Goal: Task Accomplishment & Management: Use online tool/utility

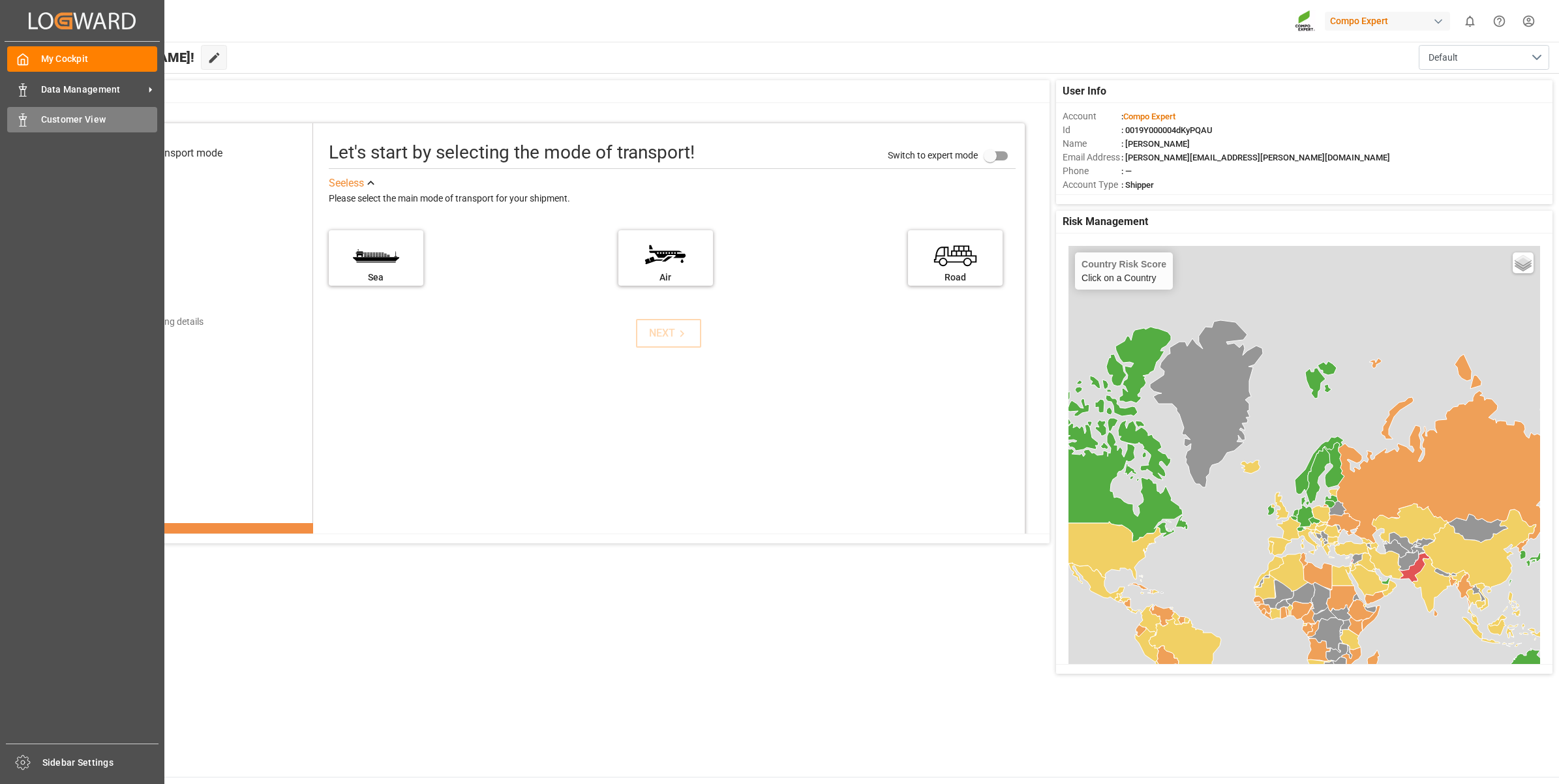
click at [79, 118] on span "Customer View" at bounding box center [100, 120] width 117 height 14
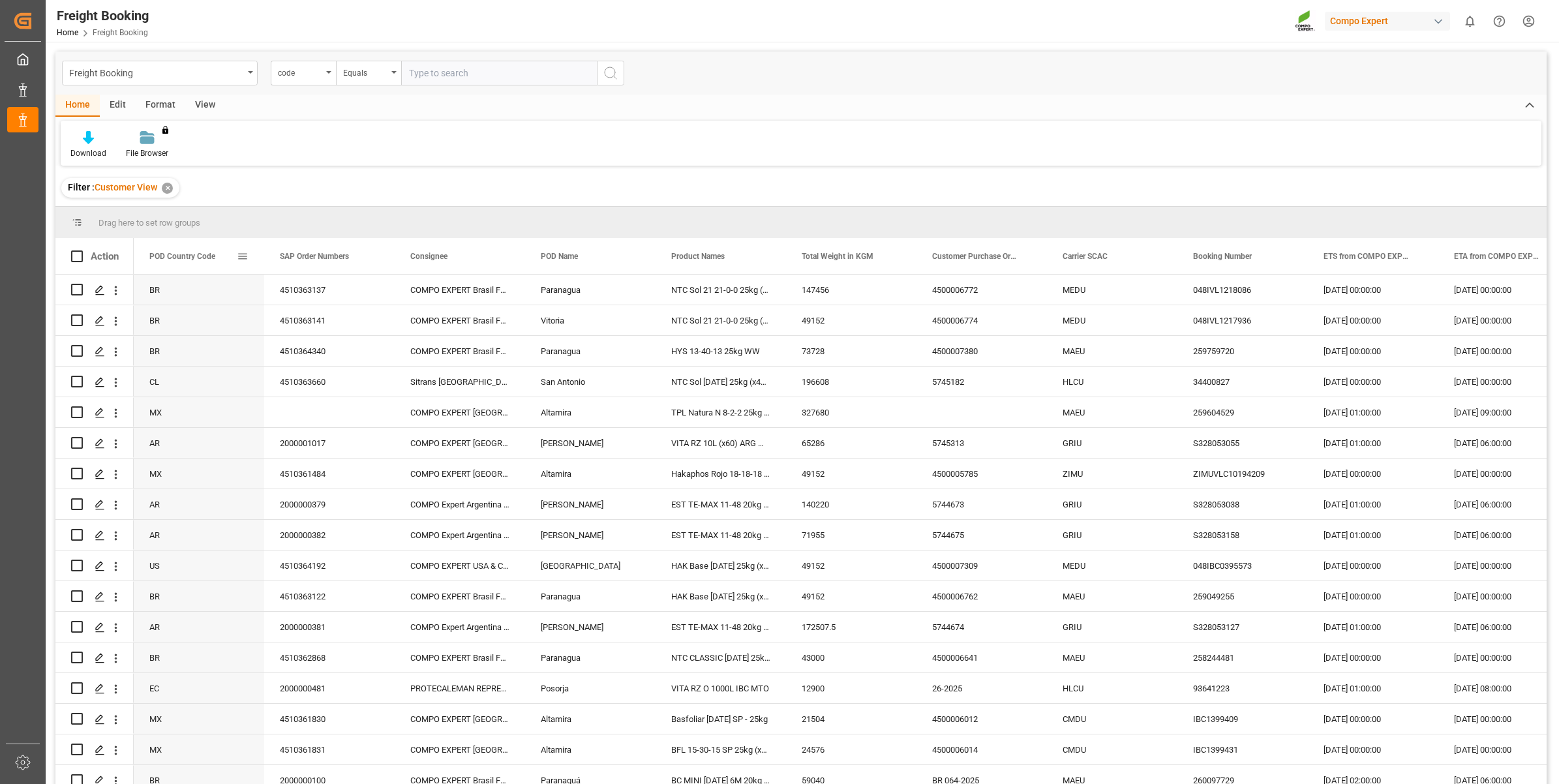
click at [239, 256] on span at bounding box center [243, 256] width 12 height 12
click at [317, 261] on span "filter" at bounding box center [315, 258] width 12 height 12
type input "PE"
click at [311, 366] on button "Apply" at bounding box center [319, 367] width 24 height 13
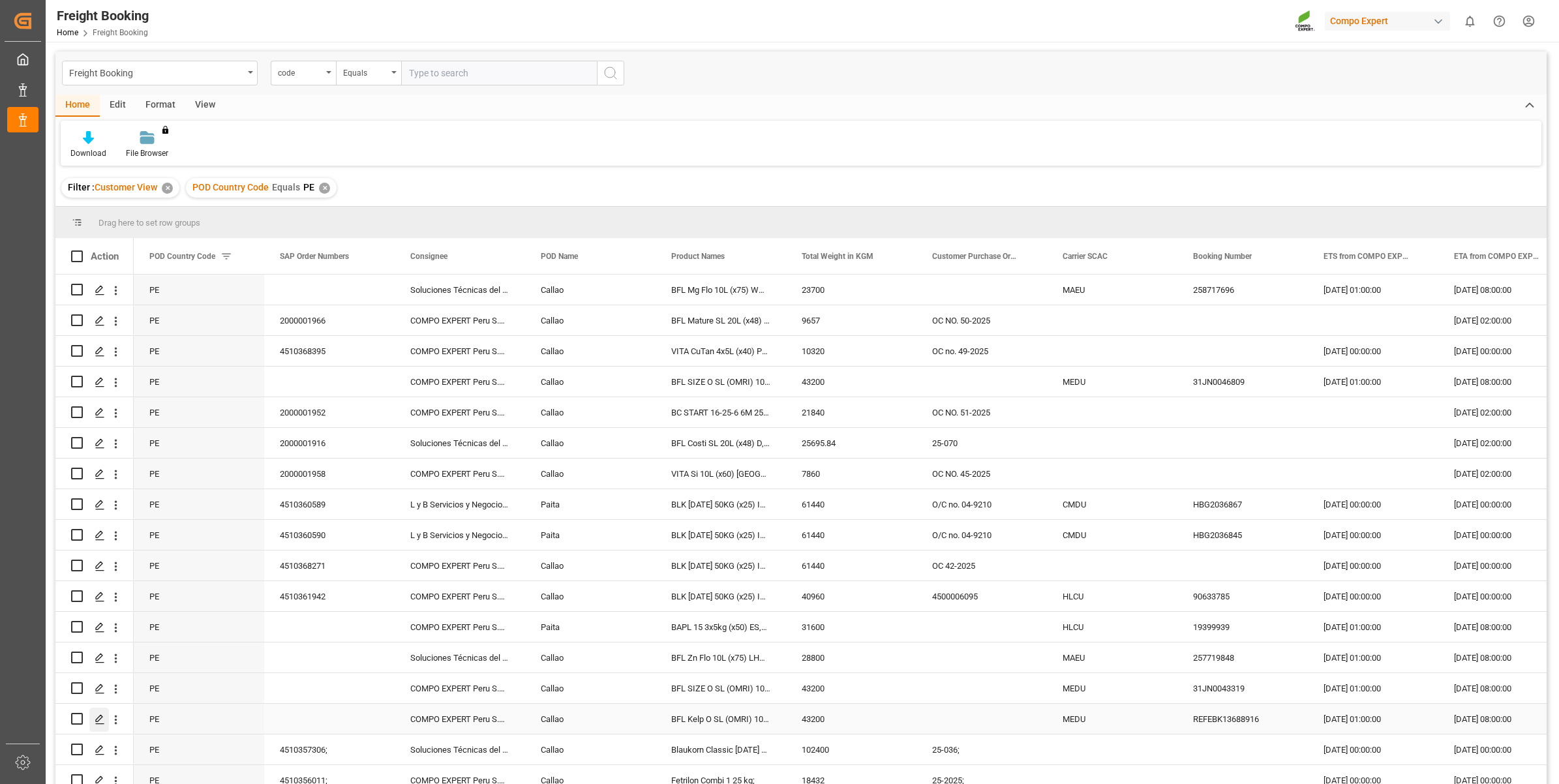
click at [100, 719] on icon "Press SPACE to select this row." at bounding box center [100, 720] width 10 height 10
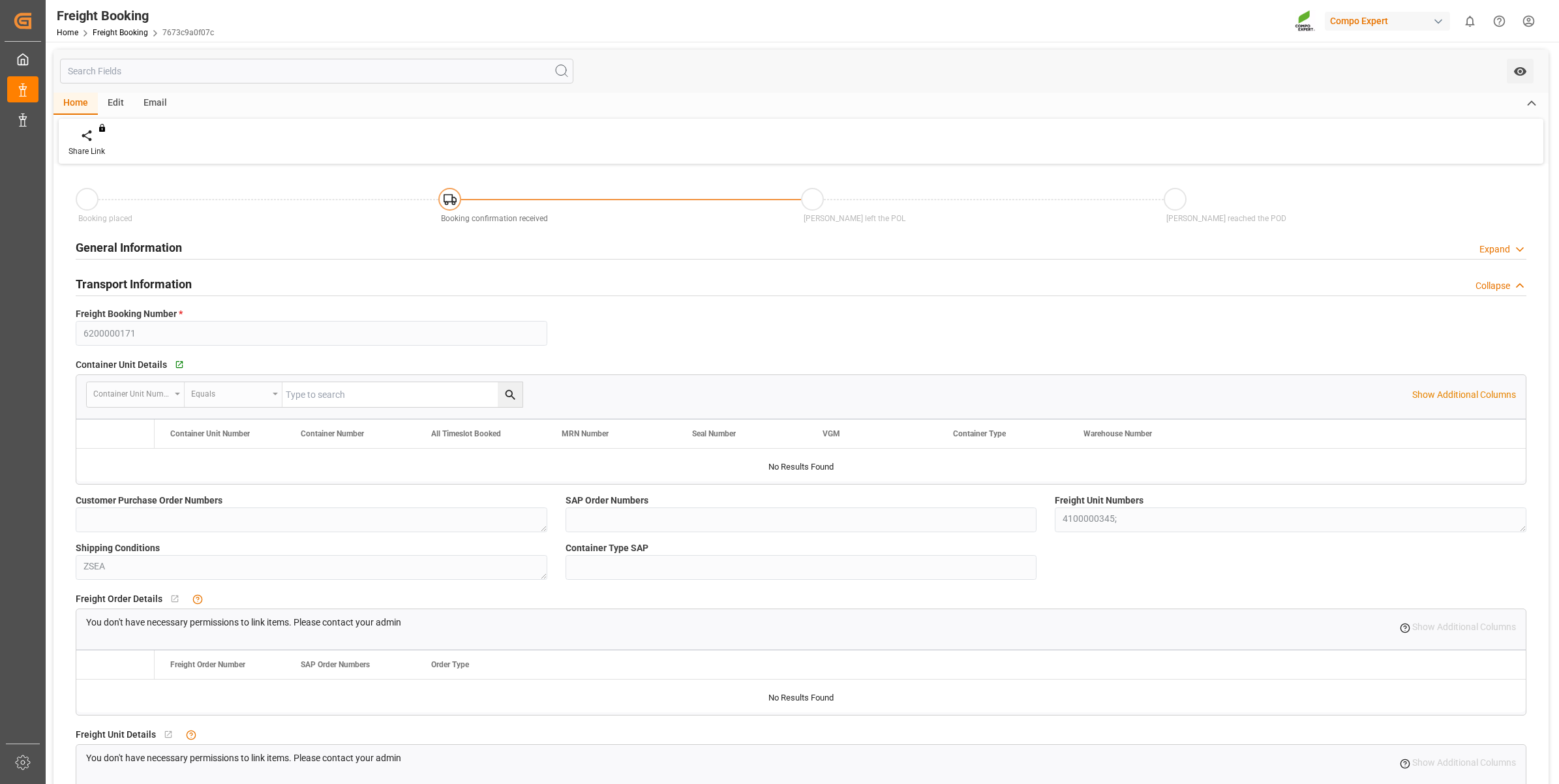
type input "MSC"
type input "Mediterranean Shipping Company"
type input "9785469"
type input "ZACPT"
type input "PECLL"
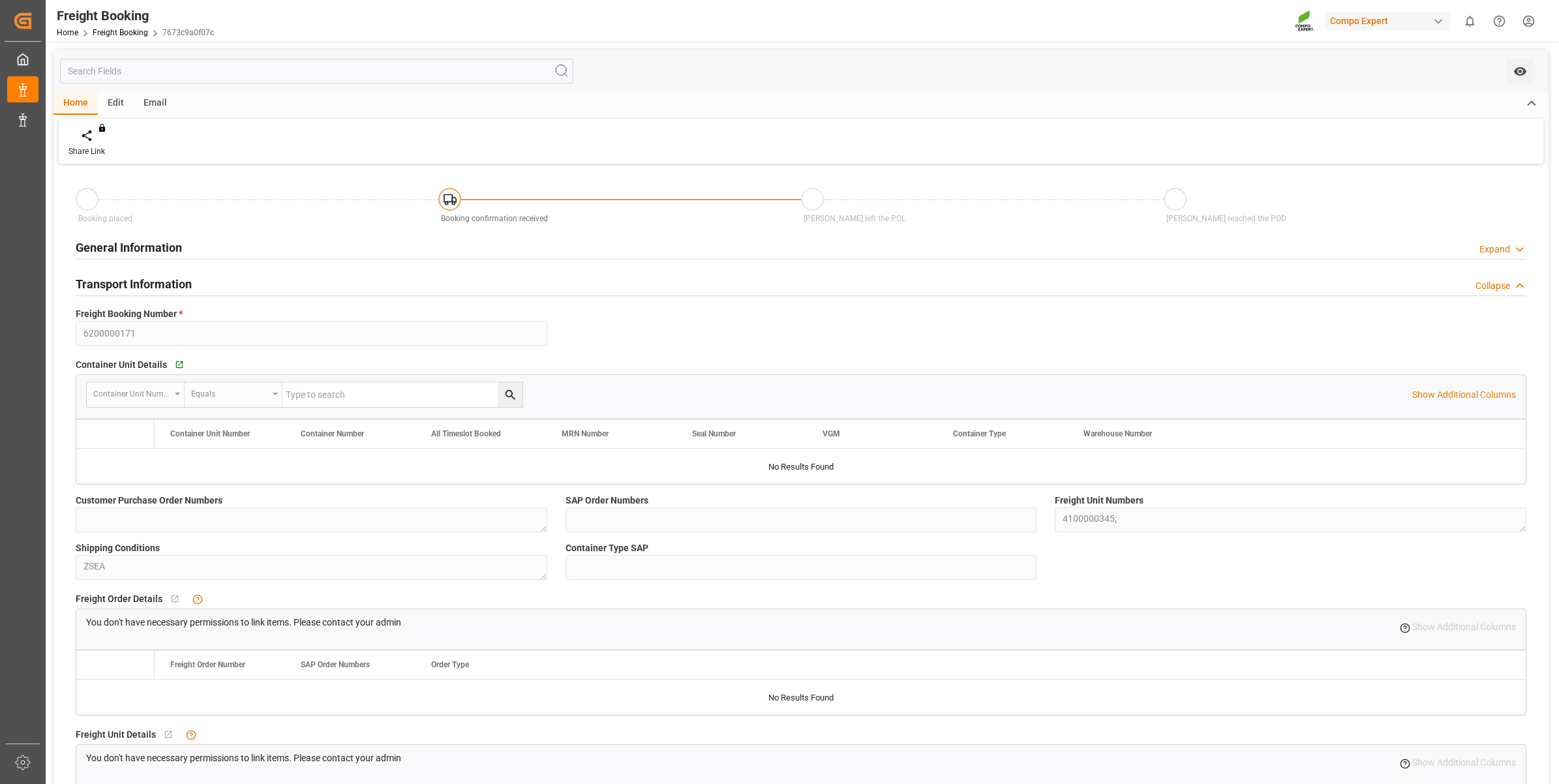
type input "0"
type input "43200"
type input "[DATE] 01:00"
type input "[DATE] 08:00"
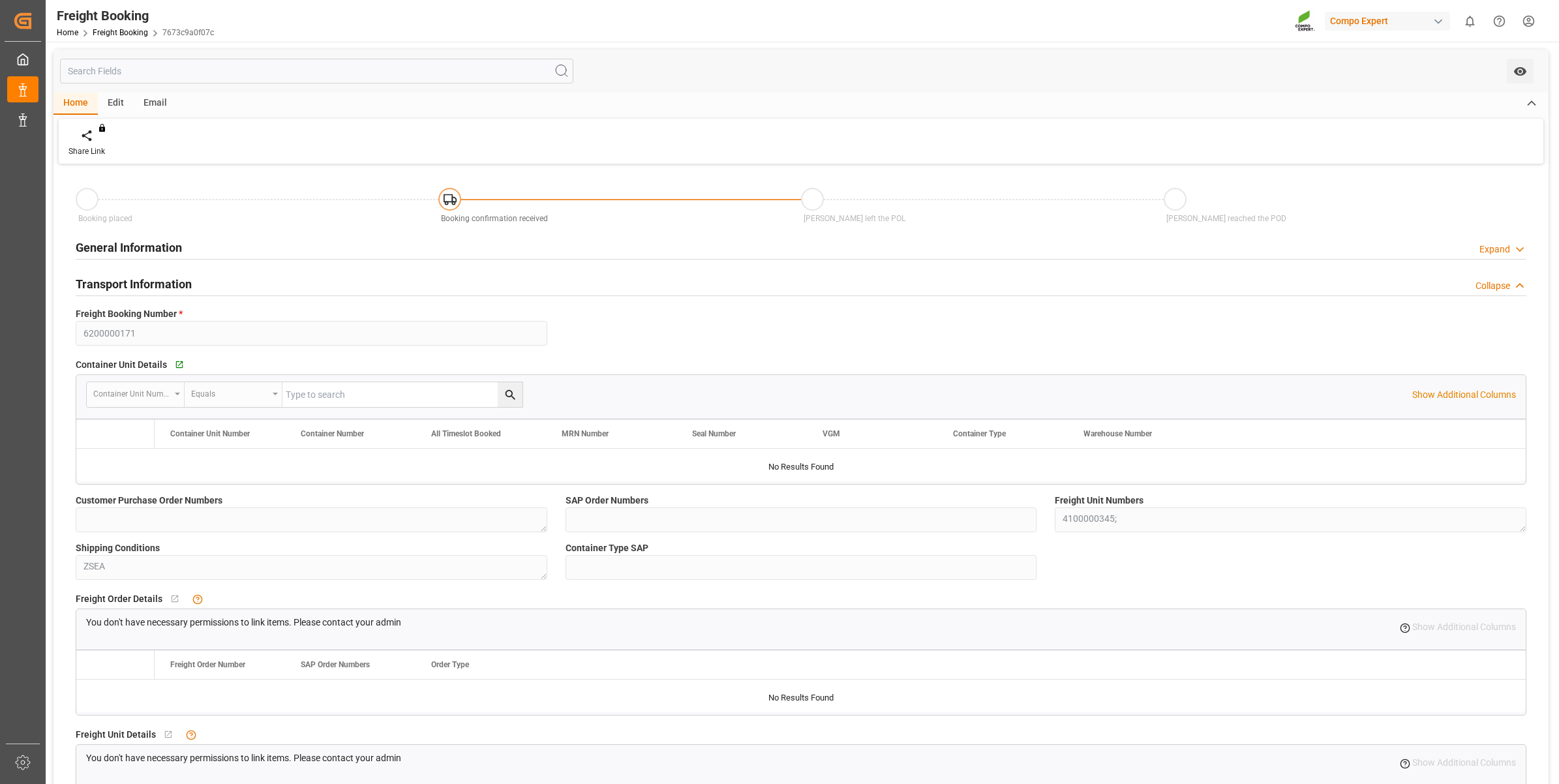
type input "[DATE] 15:25"
type input "[DATE] 14:12"
type input "[DATE] 18:29"
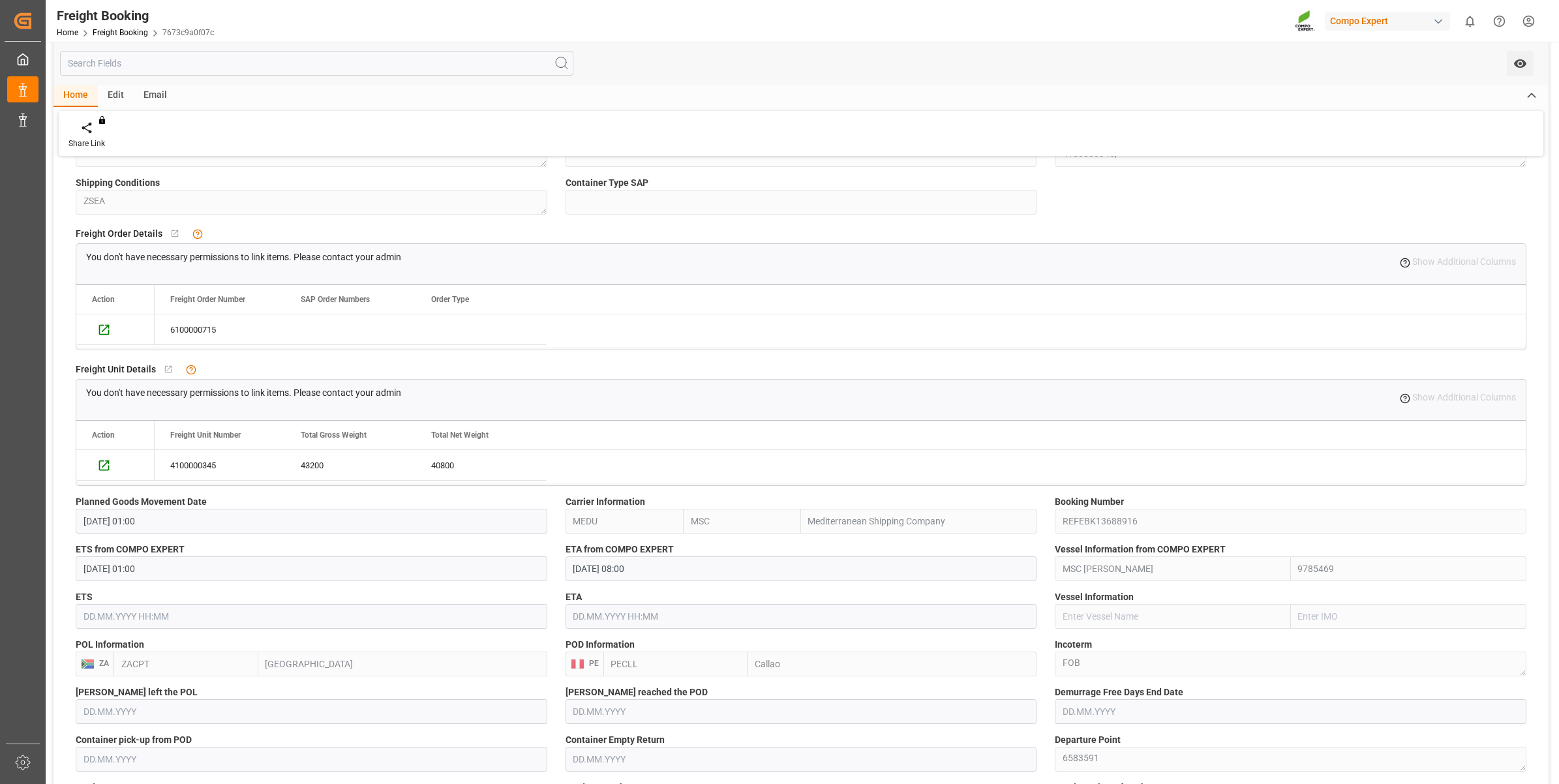
scroll to position [407, 0]
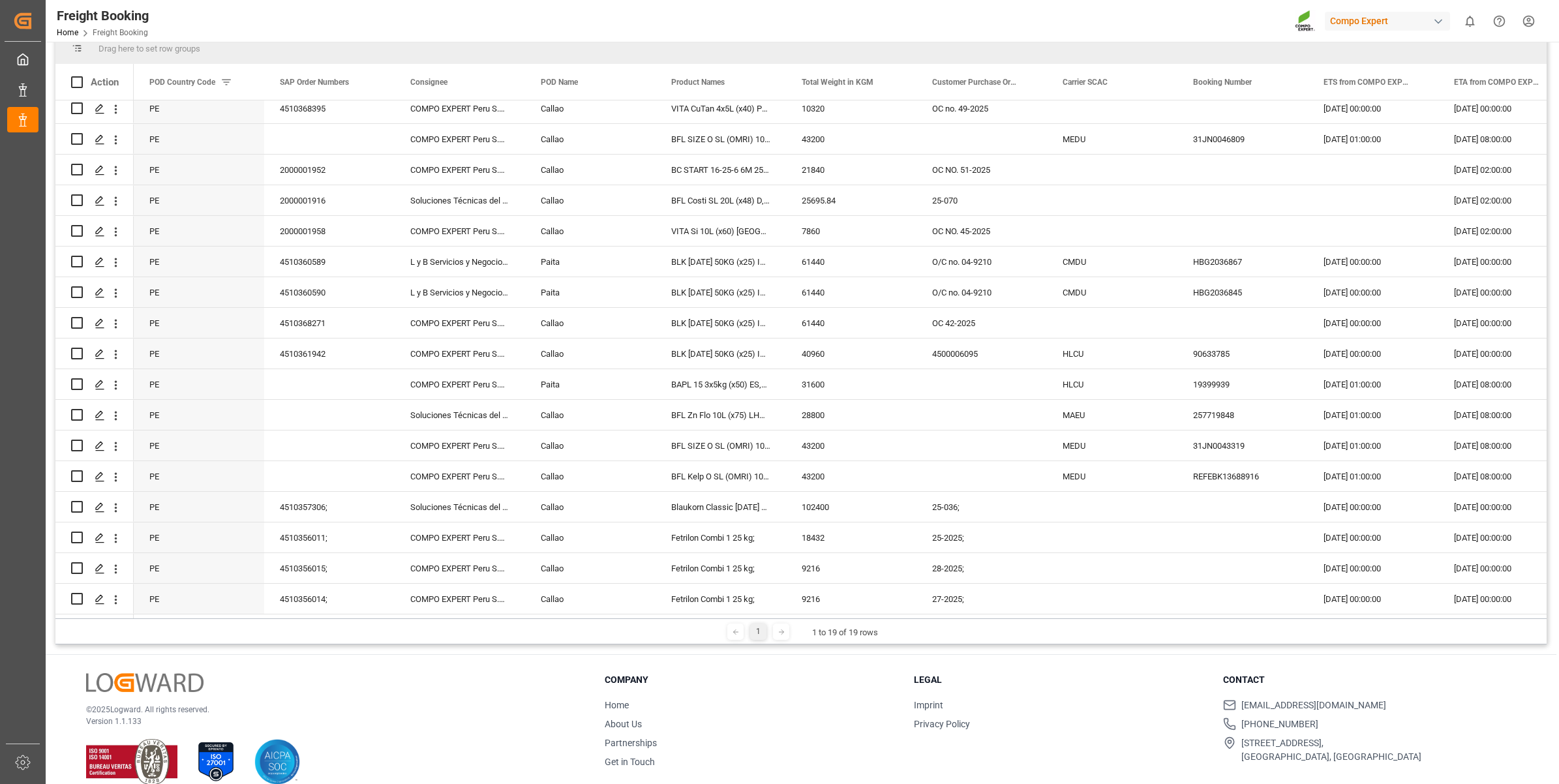
scroll to position [193, 0]
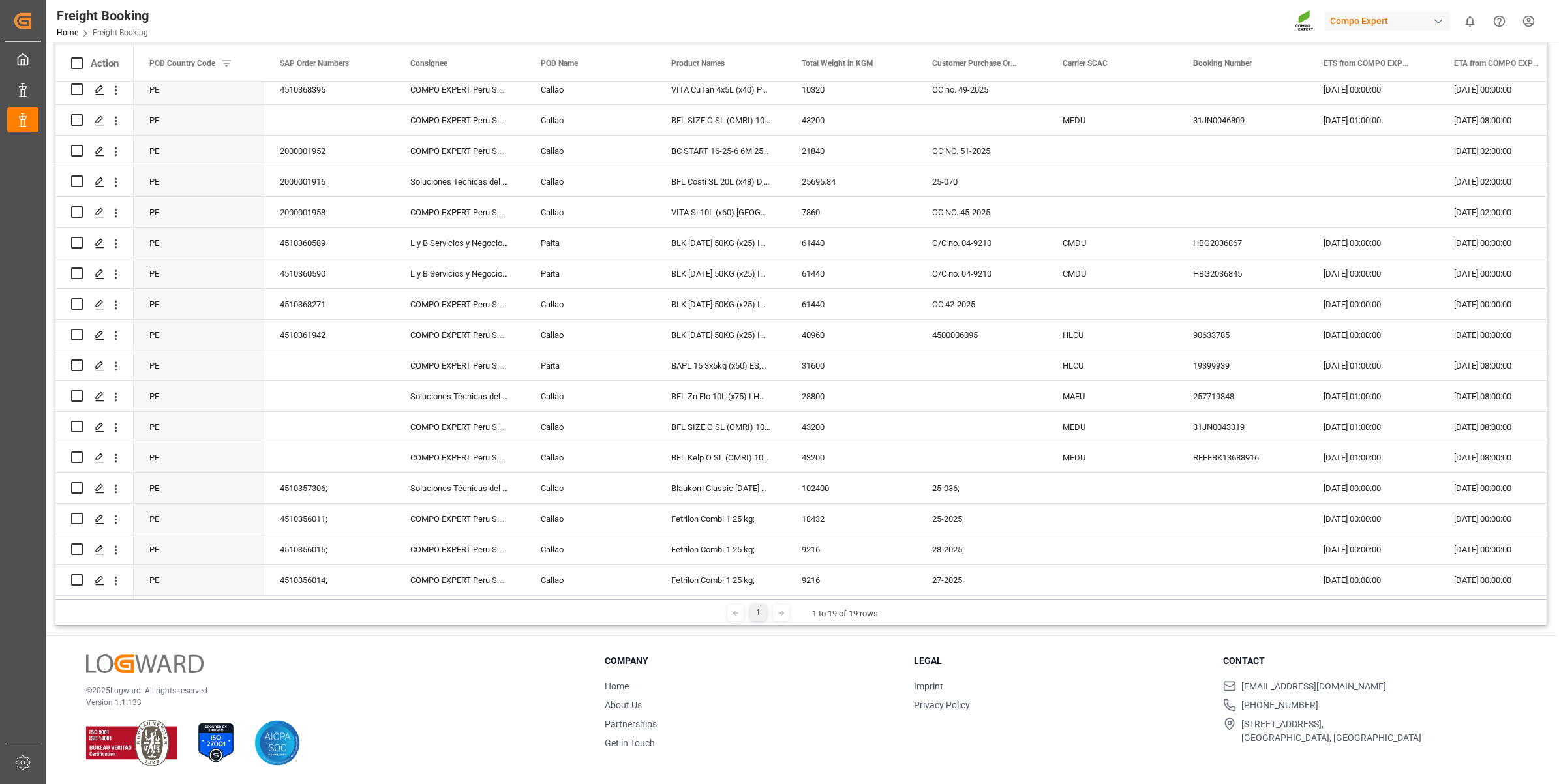
click at [758, 613] on div "1" at bounding box center [758, 612] width 16 height 16
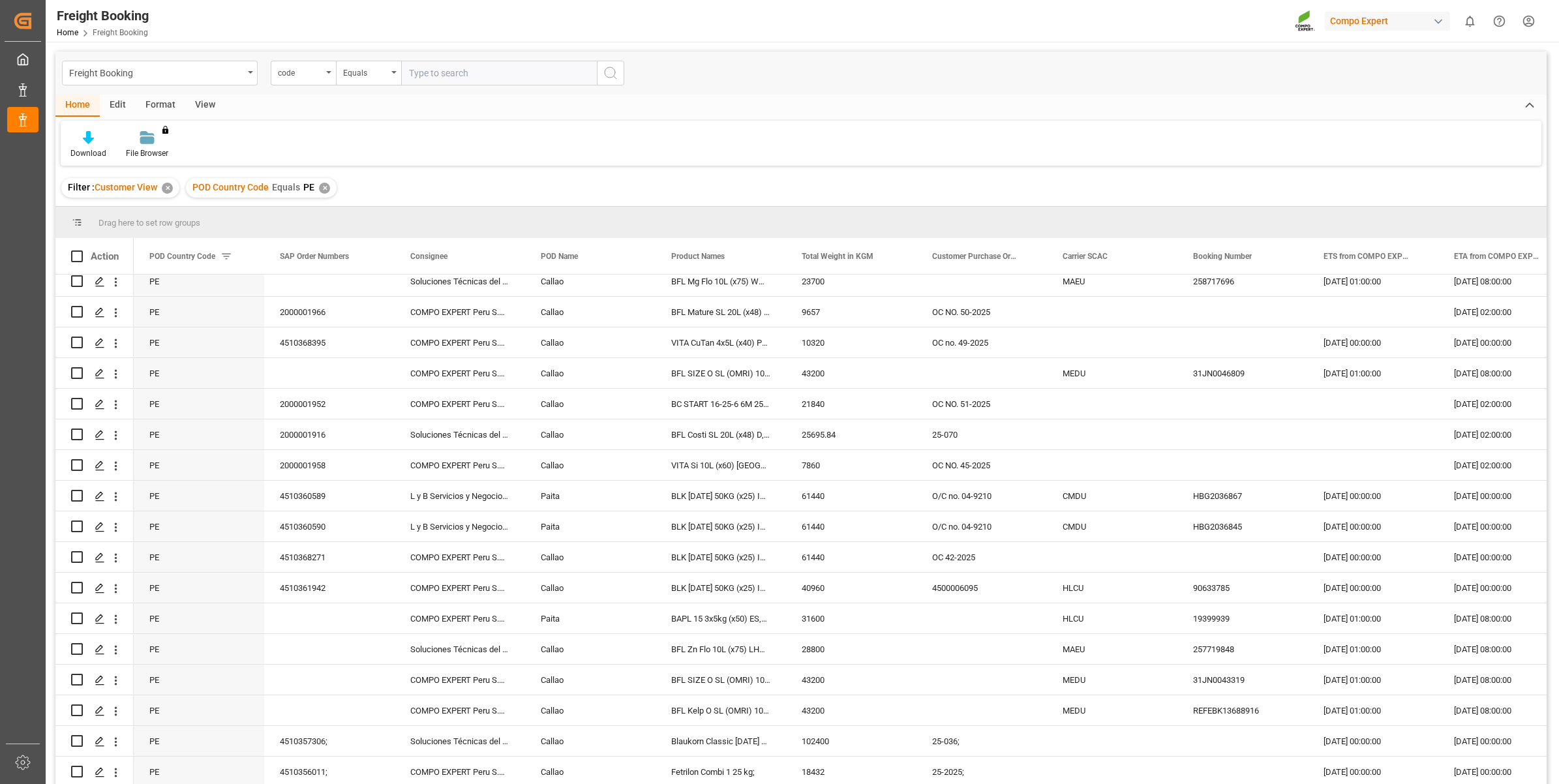
scroll to position [0, 0]
